Goal: Information Seeking & Learning: Learn about a topic

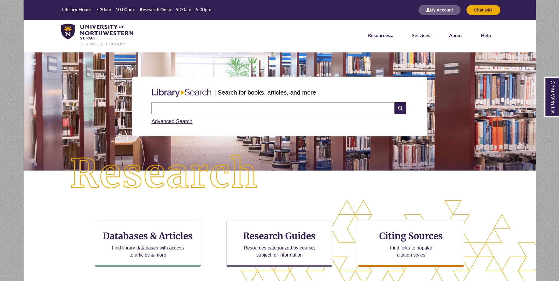
click at [221, 106] on input "text" at bounding box center [272, 108] width 243 height 12
type input "**********"
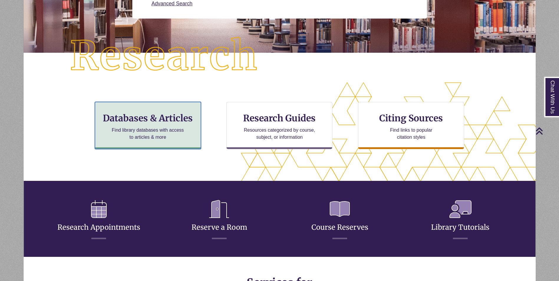
click at [148, 120] on h3 "Databases & Articles" at bounding box center [148, 118] width 96 height 11
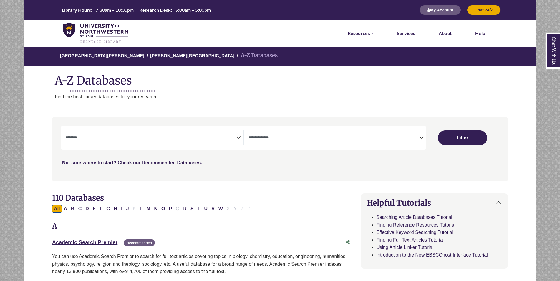
select select "Database Subject Filter"
select select "Database Types Filter"
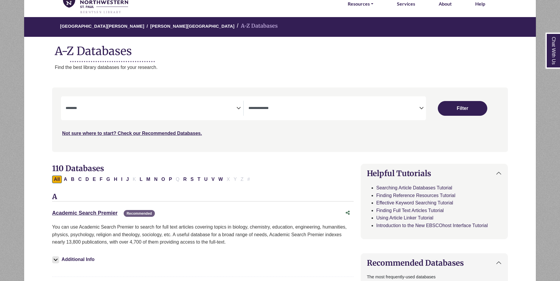
scroll to position [59, 0]
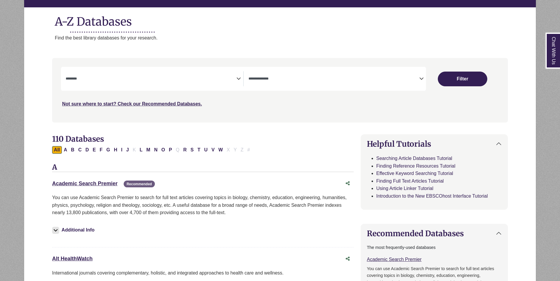
click at [238, 77] on icon "Search filters" at bounding box center [239, 77] width 4 height 9
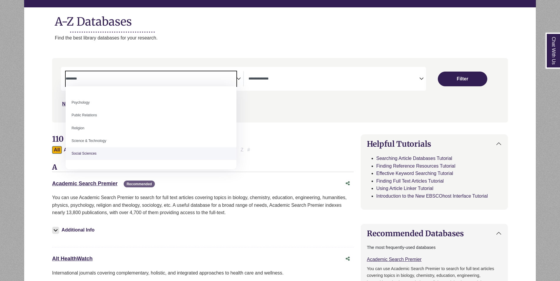
scroll to position [436, 0]
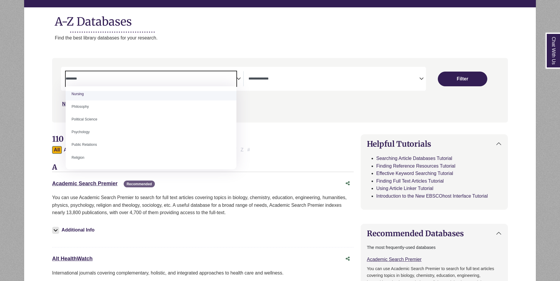
select select "*****"
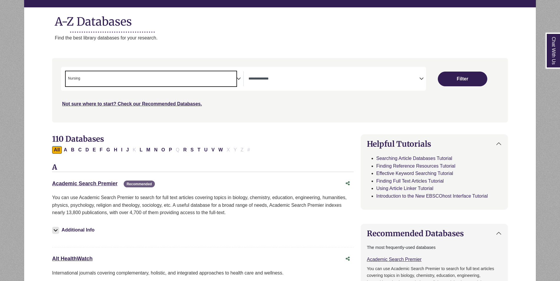
scroll to position [192, 0]
click at [462, 80] on button "Filter" at bounding box center [462, 79] width 49 height 15
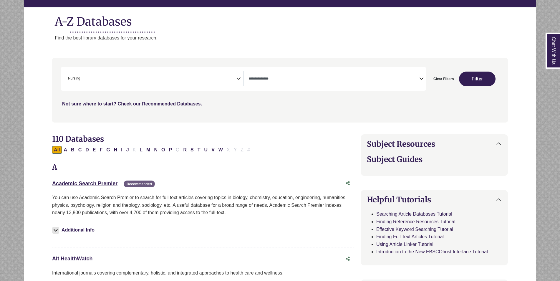
select select "Database Types Filter"
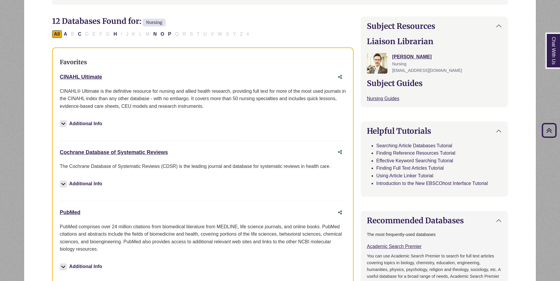
scroll to position [206, 0]
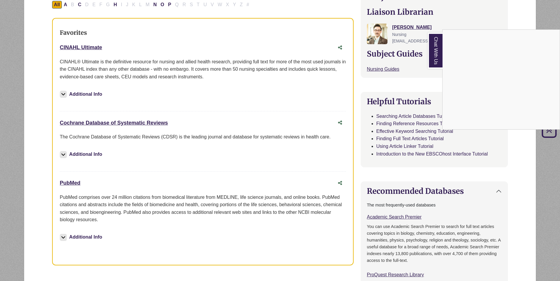
click at [87, 45] on div "Chat With Us" at bounding box center [280, 140] width 560 height 281
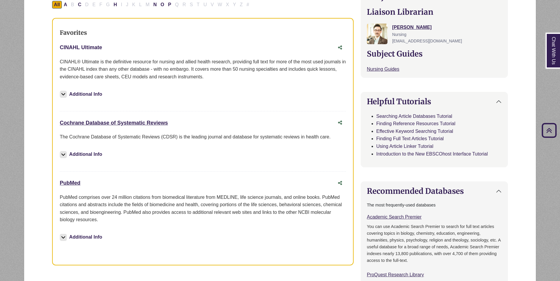
click at [87, 45] on link "CINAHL Ultimate This link opens in a new window" at bounding box center [81, 47] width 42 height 6
drag, startPoint x: 62, startPoint y: 179, endPoint x: 67, endPoint y: 182, distance: 5.2
click at [62, 179] on div "PubMed This link opens in a new window" at bounding box center [197, 183] width 275 height 9
click at [66, 184] on link "PubMed This link opens in a new window" at bounding box center [70, 183] width 21 height 6
click at [94, 123] on link "Cochrane Database of Systematic Reviews This link opens in a new window" at bounding box center [114, 123] width 108 height 6
